Goal: Task Accomplishment & Management: Use online tool/utility

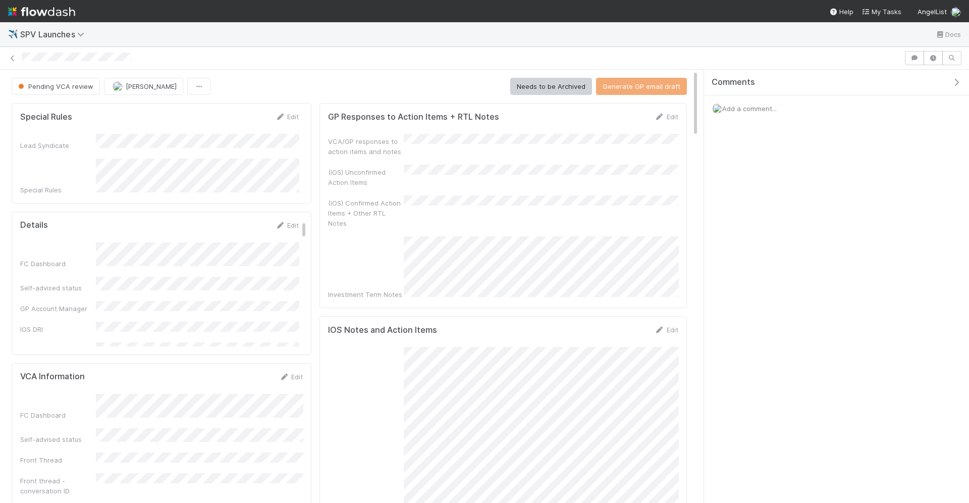
click at [743, 110] on span "Add a comment..." at bounding box center [749, 108] width 55 height 8
click at [34, 34] on span "SPV Launches" at bounding box center [54, 34] width 69 height 10
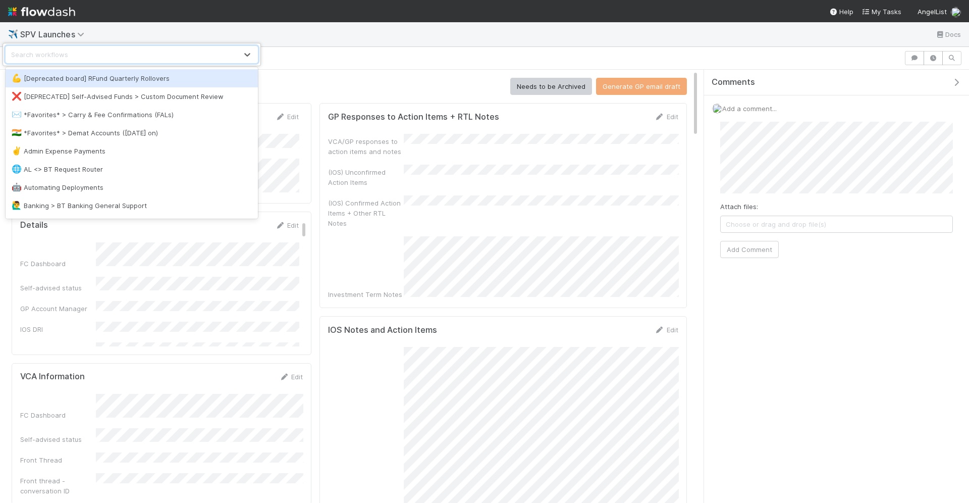
click at [47, 6] on div "option [Deprecated board] RFund Quarterly Rollovers focused, 1 of 75. 75 result…" at bounding box center [484, 251] width 969 height 503
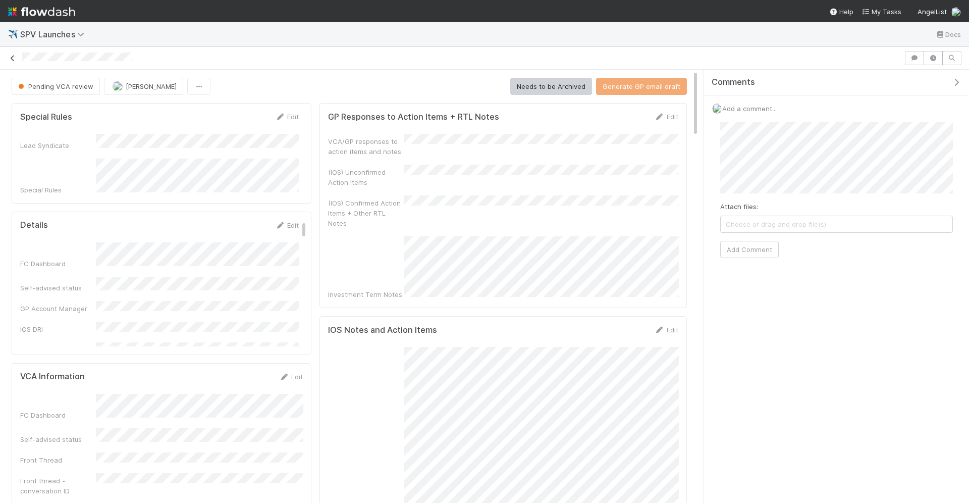
click at [12, 57] on icon at bounding box center [13, 58] width 10 height 7
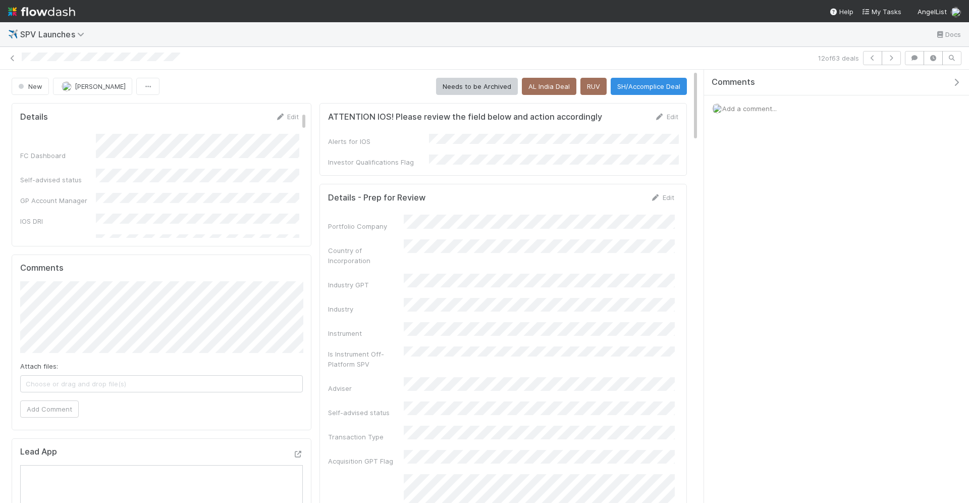
click at [755, 109] on span "Add a comment..." at bounding box center [749, 108] width 55 height 8
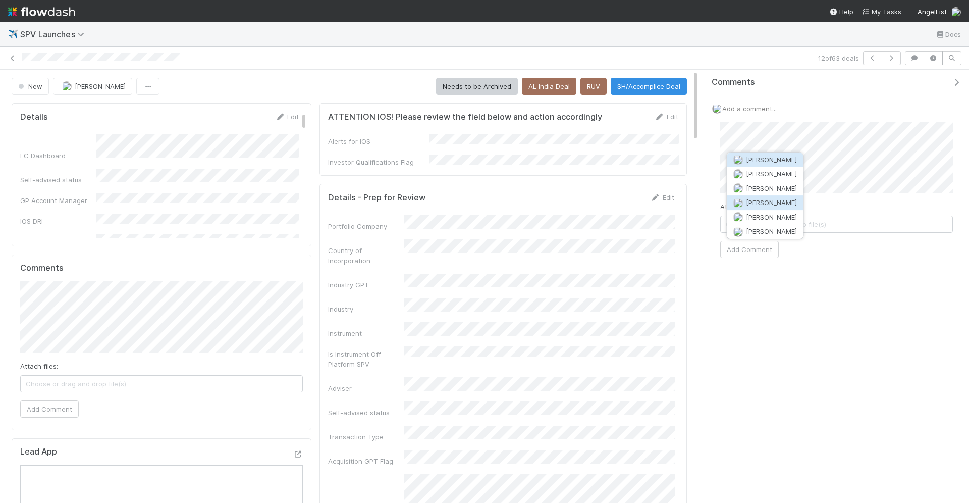
click at [764, 199] on span "Hanin Almoallim" at bounding box center [771, 202] width 51 height 8
click at [765, 248] on button "Add Comment" at bounding box center [749, 249] width 59 height 17
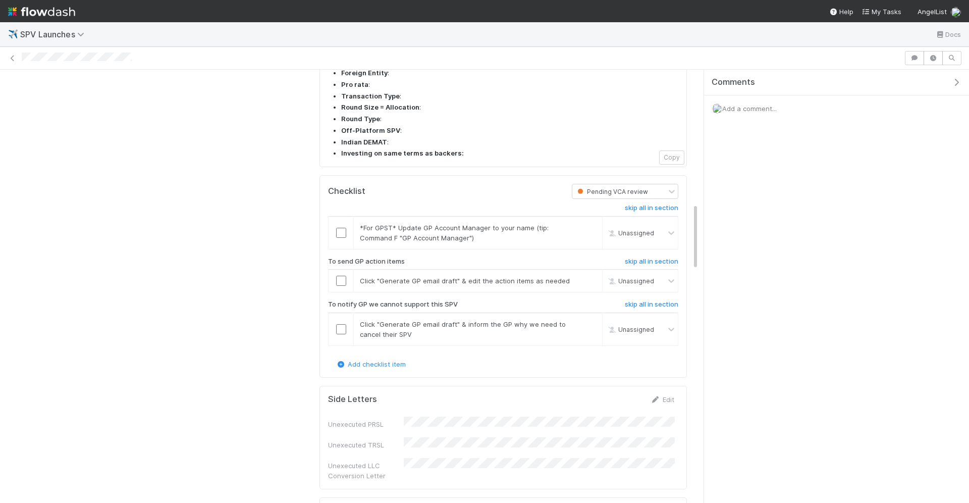
scroll to position [743, 0]
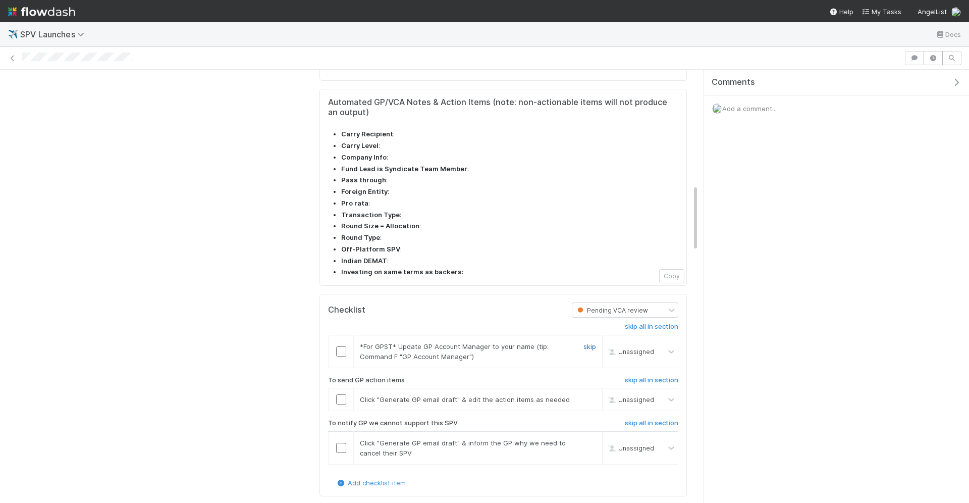
click at [585, 342] on link "skip" at bounding box center [590, 346] width 13 height 8
click at [341, 394] on input "checkbox" at bounding box center [341, 399] width 10 height 10
click at [591, 439] on link "skip" at bounding box center [590, 443] width 13 height 8
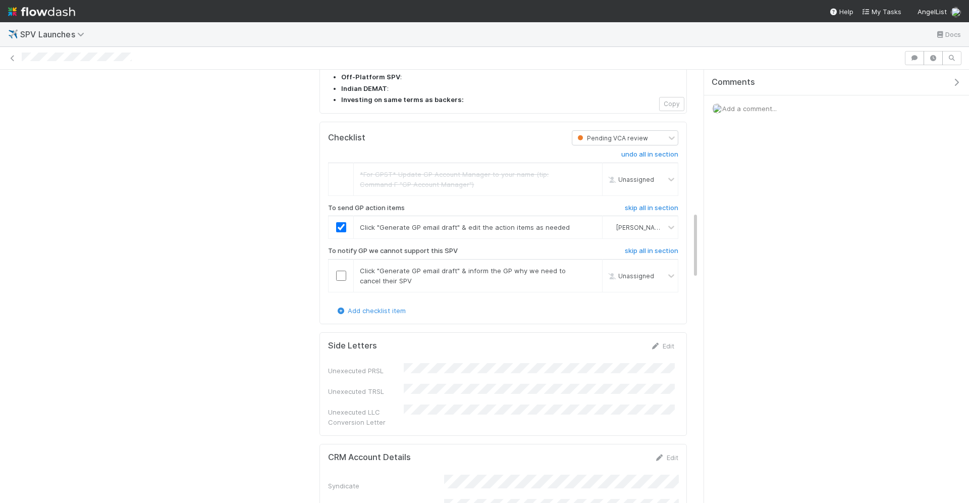
scroll to position [908, 0]
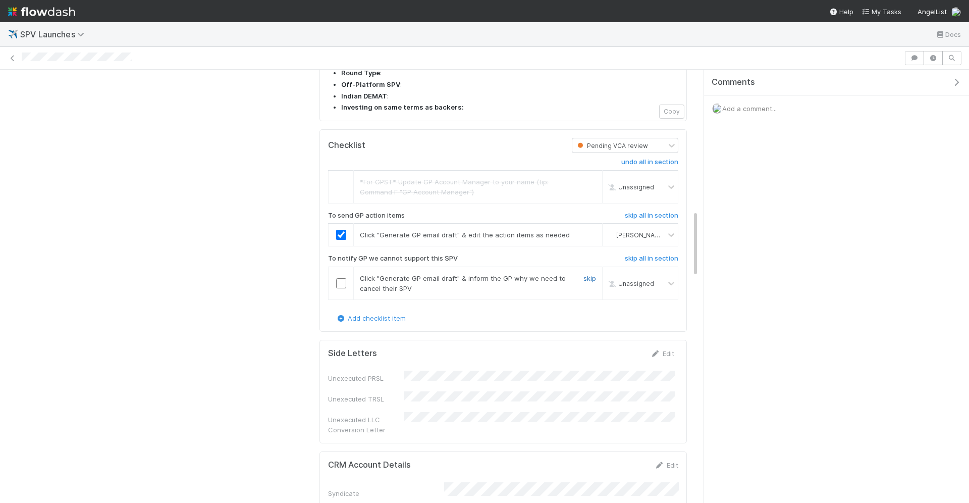
click at [588, 274] on link "skip" at bounding box center [590, 278] width 13 height 8
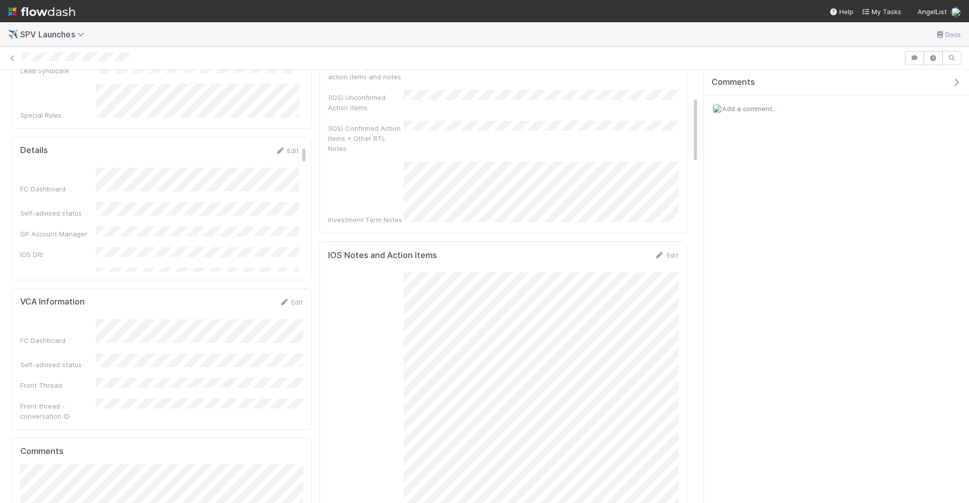
scroll to position [0, 0]
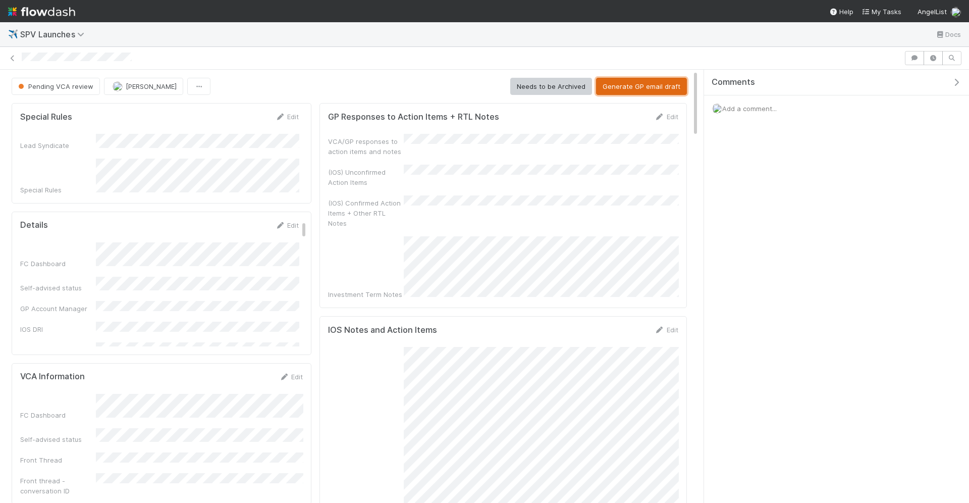
click at [638, 90] on button "Generate GP email draft" at bounding box center [641, 86] width 91 height 17
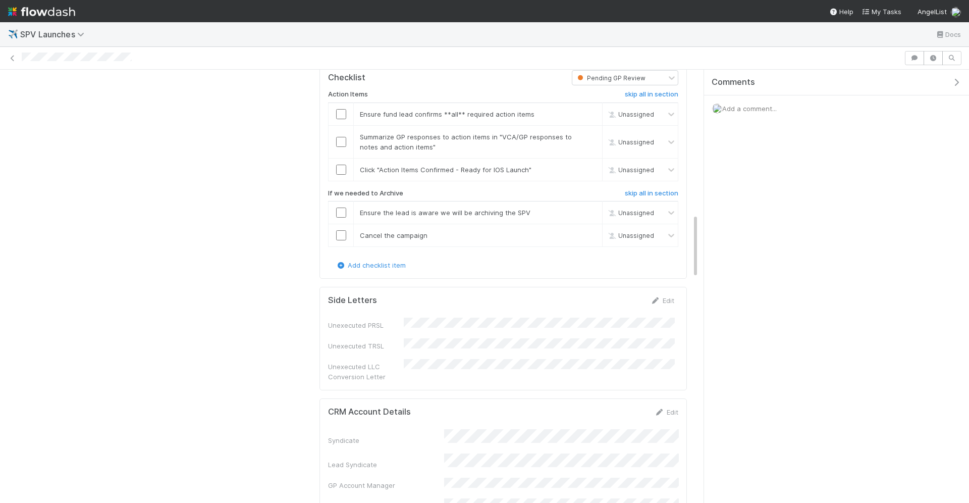
scroll to position [848, 0]
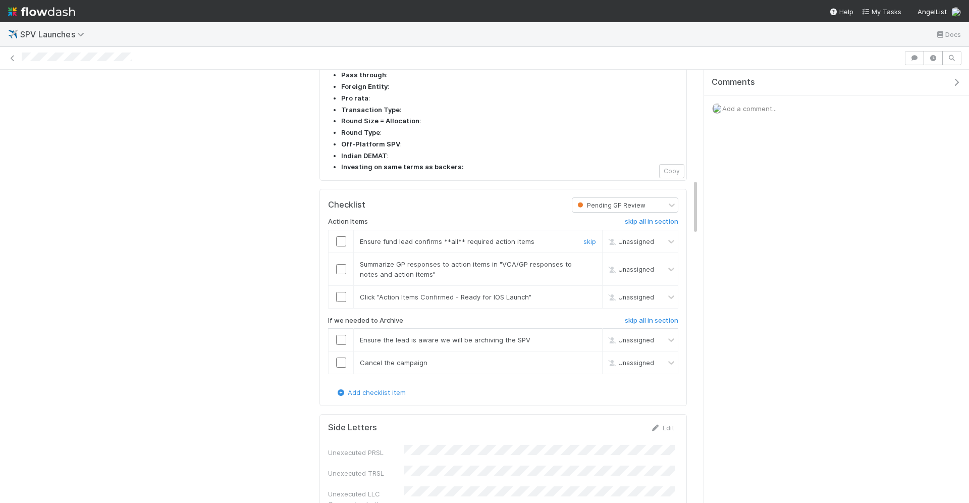
click at [341, 236] on input "checkbox" at bounding box center [341, 241] width 10 height 10
click at [343, 264] on input "checkbox" at bounding box center [341, 269] width 10 height 10
click at [341, 292] on input "checkbox" at bounding box center [341, 297] width 10 height 10
click at [341, 264] on input "checkbox" at bounding box center [341, 269] width 10 height 10
click at [341, 236] on input "checkbox" at bounding box center [341, 241] width 10 height 10
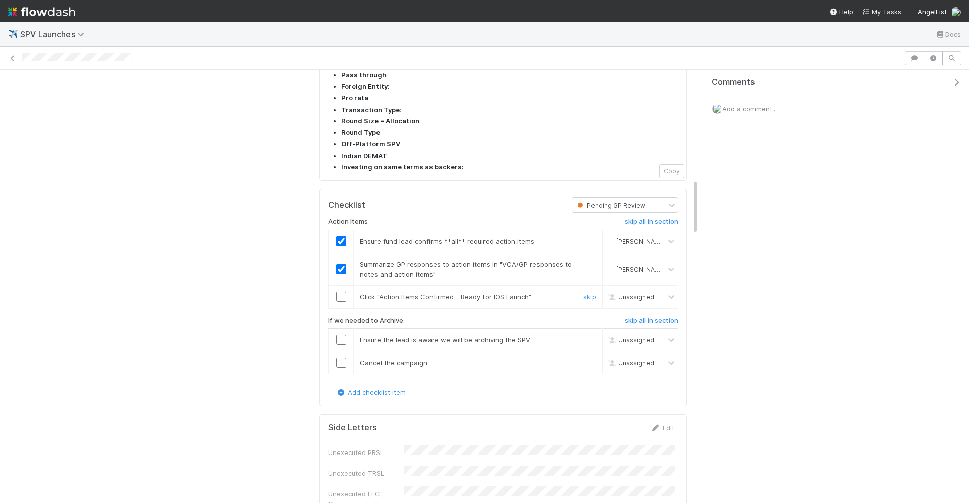
click at [343, 292] on input "checkbox" at bounding box center [341, 297] width 10 height 10
click at [640, 317] on h6 "skip all in section" at bounding box center [652, 321] width 54 height 8
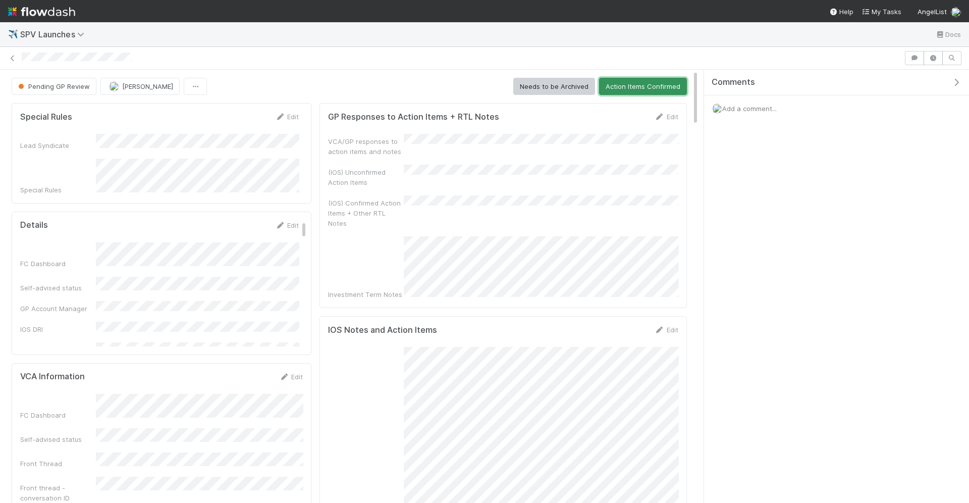
click at [620, 83] on button "Action Items Confirmed" at bounding box center [643, 86] width 88 height 17
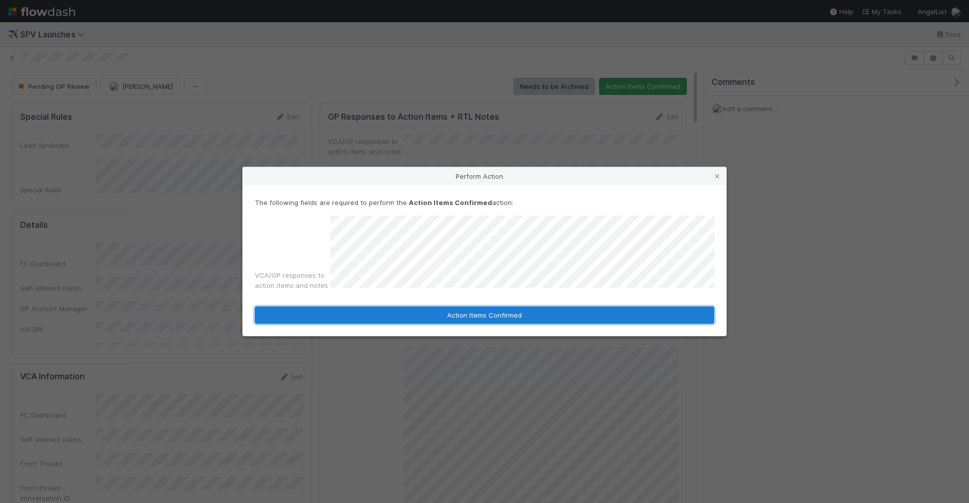
click at [455, 317] on button "Action Items Confirmed" at bounding box center [484, 314] width 459 height 17
